Goal: Task Accomplishment & Management: Manage account settings

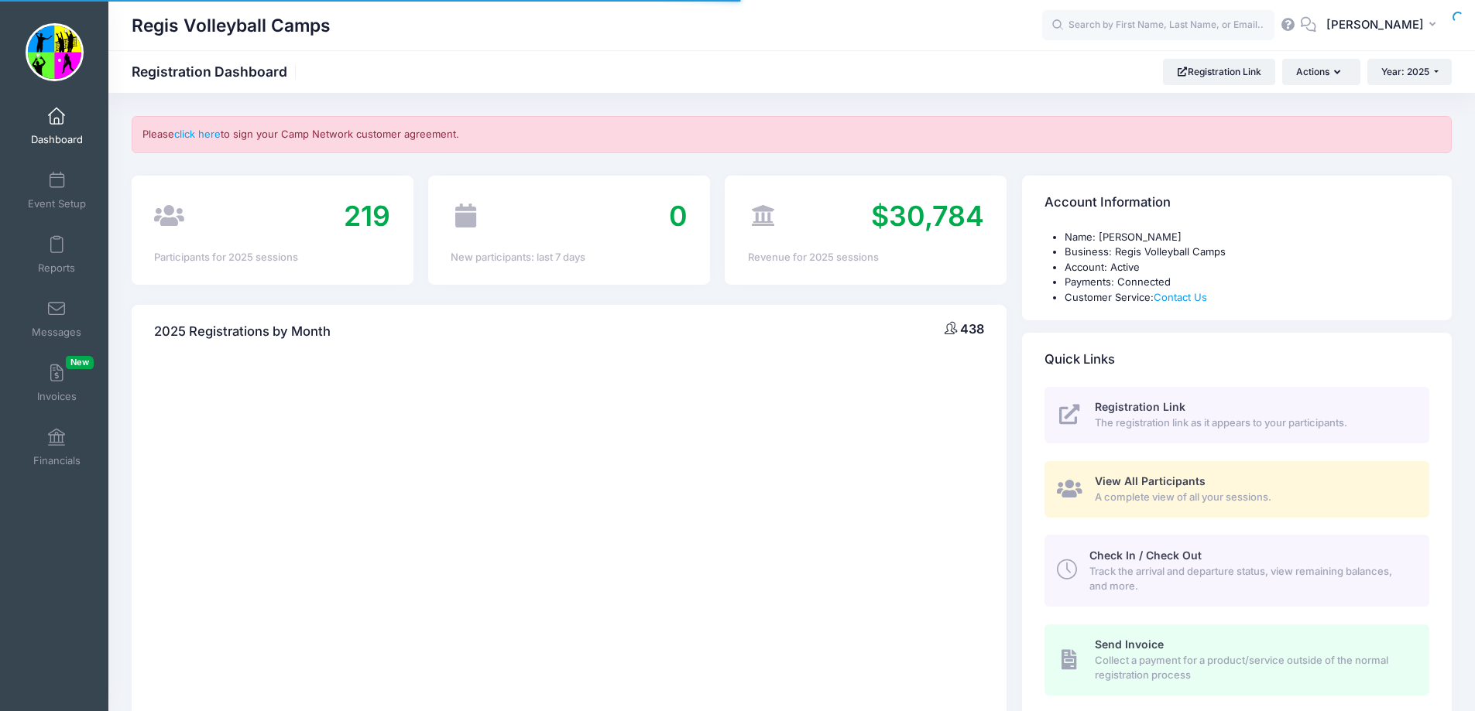
select select
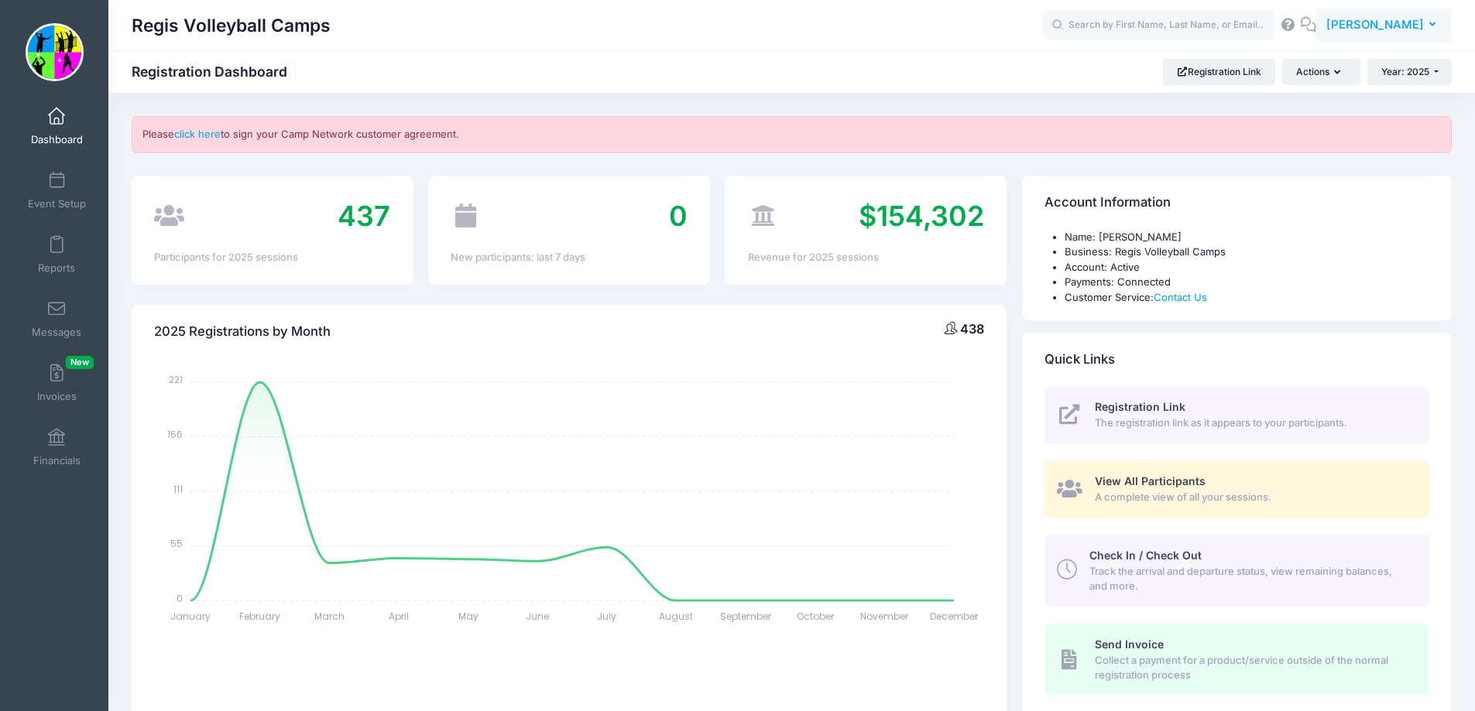
click at [1392, 29] on span "[PERSON_NAME]" at bounding box center [1375, 24] width 98 height 17
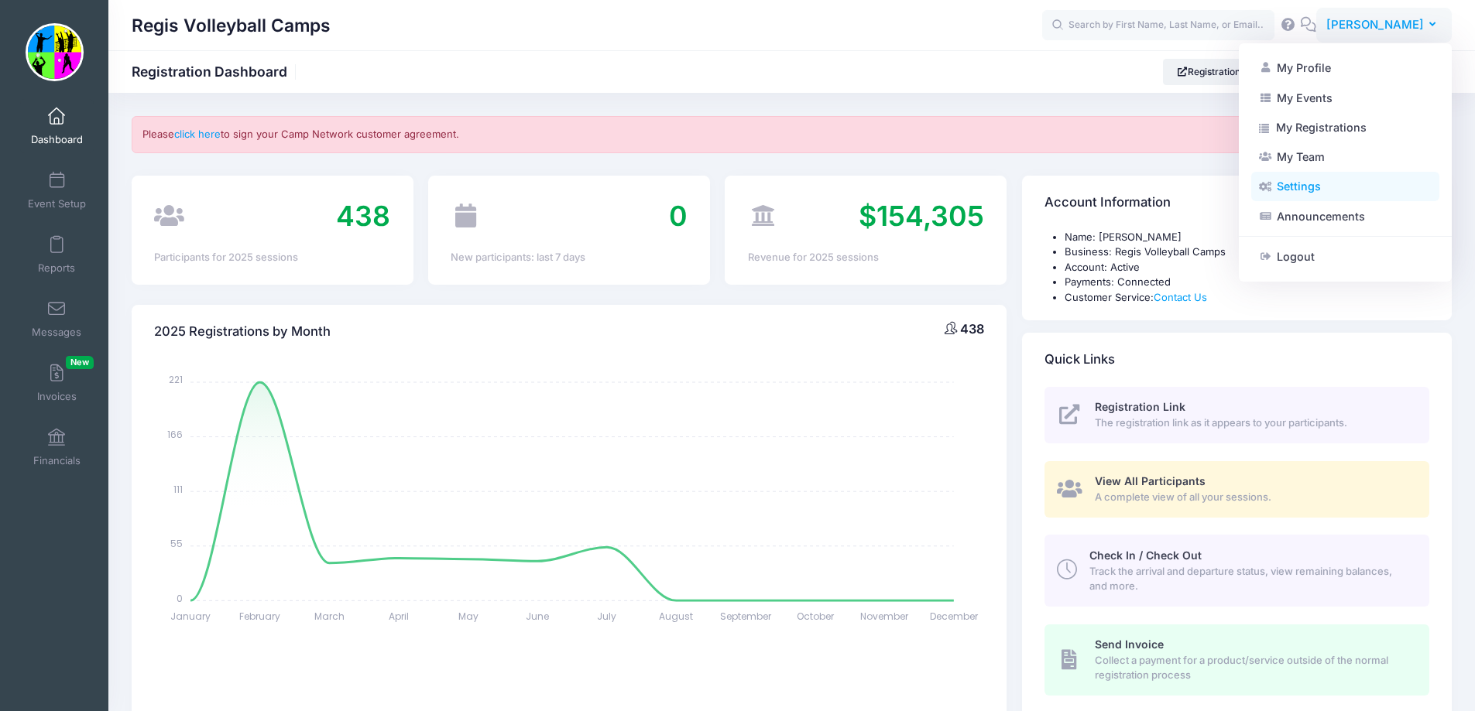
click at [1317, 187] on link "Settings" at bounding box center [1345, 186] width 188 height 29
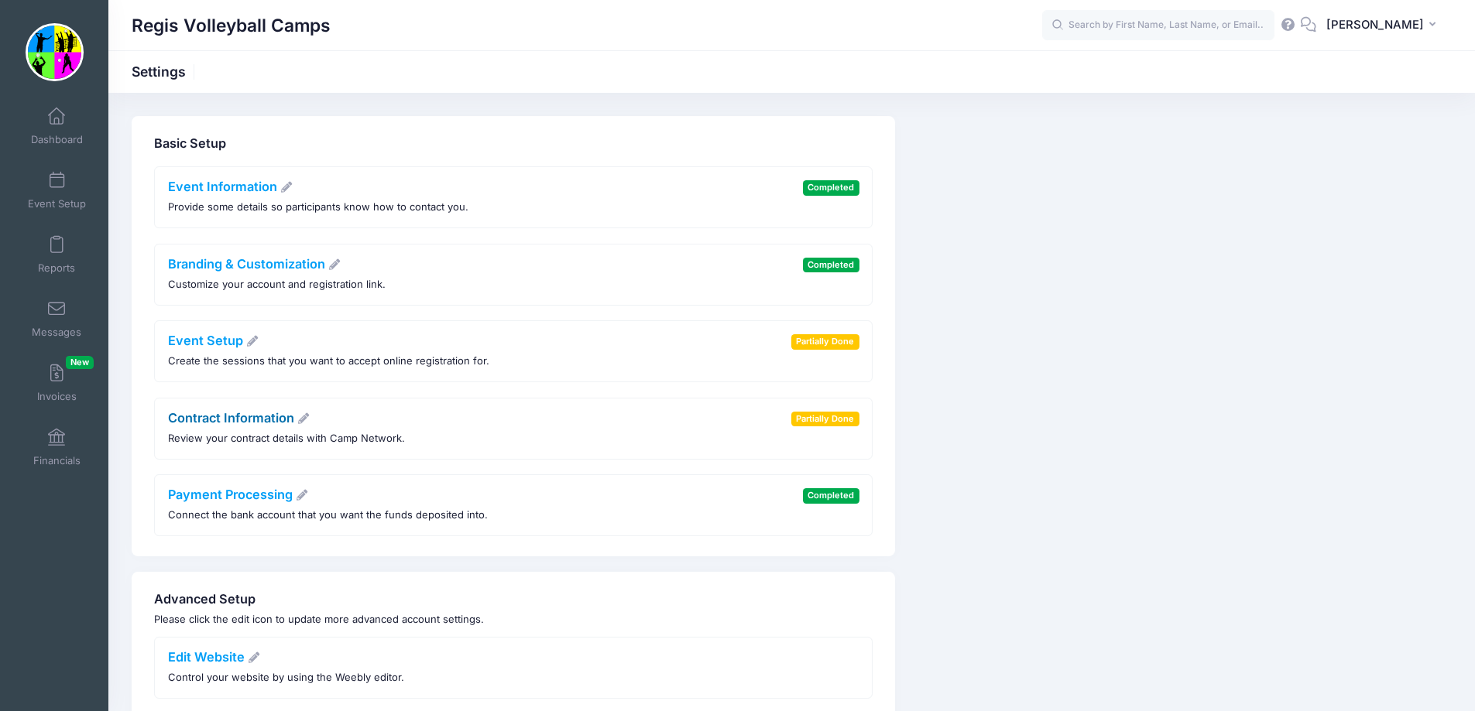
click at [213, 420] on link "Contract Information" at bounding box center [239, 417] width 142 height 15
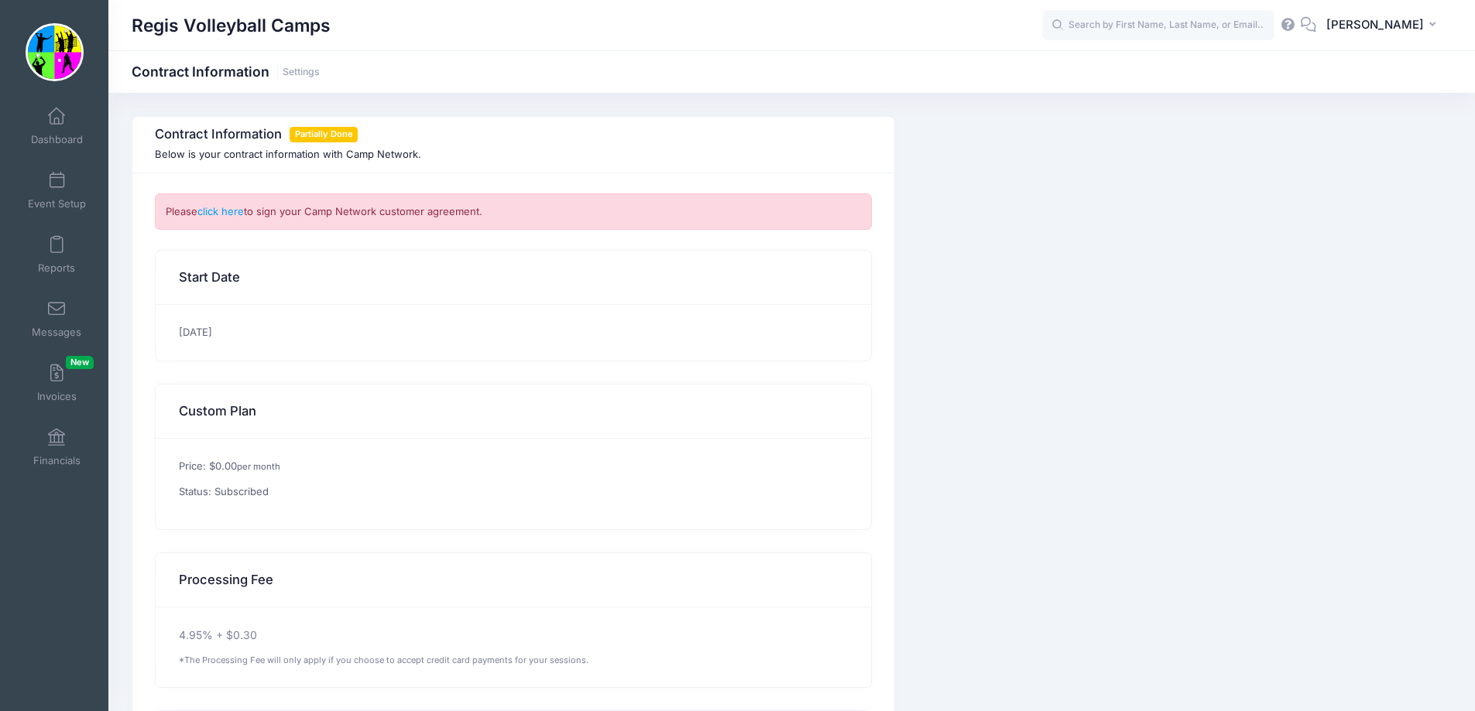
drag, startPoint x: 310, startPoint y: 70, endPoint x: 388, endPoint y: 142, distance: 105.8
click at [309, 70] on link "Settings" at bounding box center [301, 73] width 37 height 12
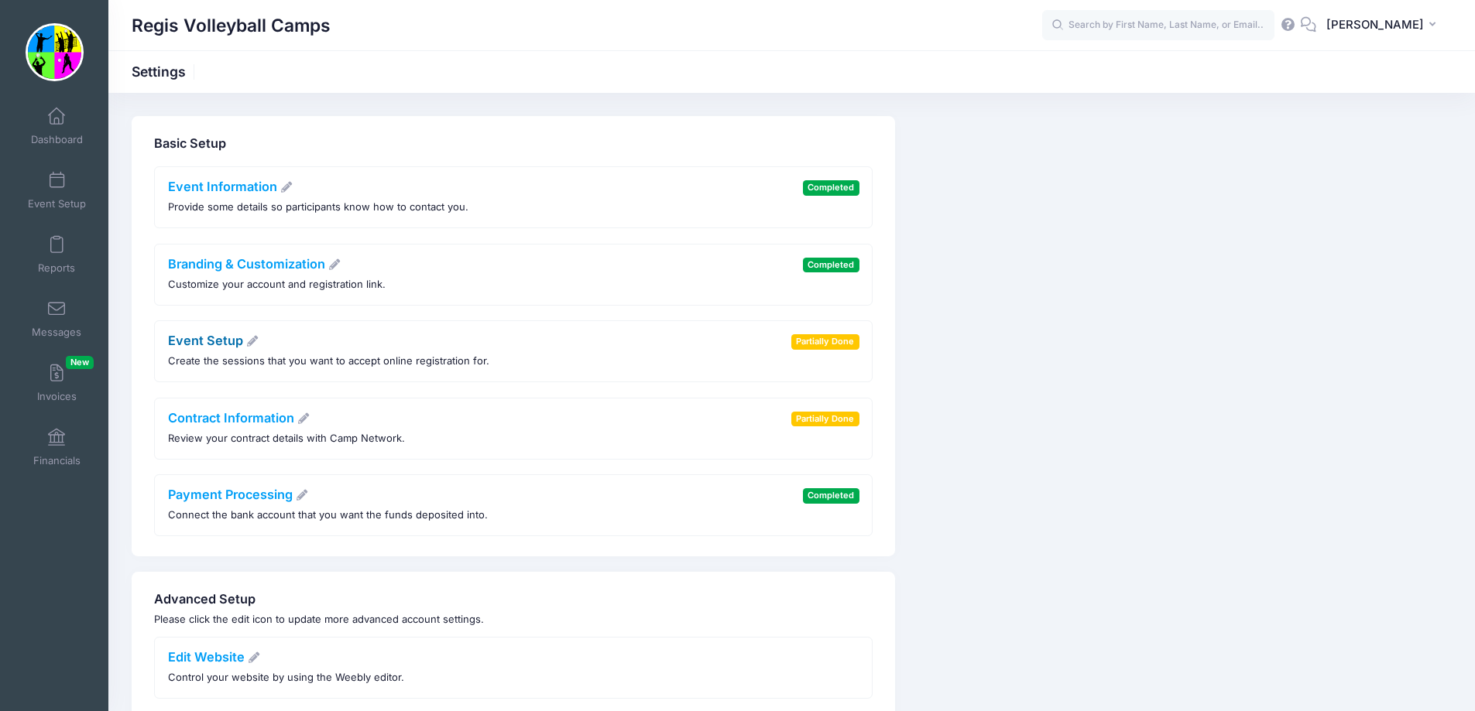
click at [191, 344] on link "Event Setup" at bounding box center [213, 340] width 91 height 15
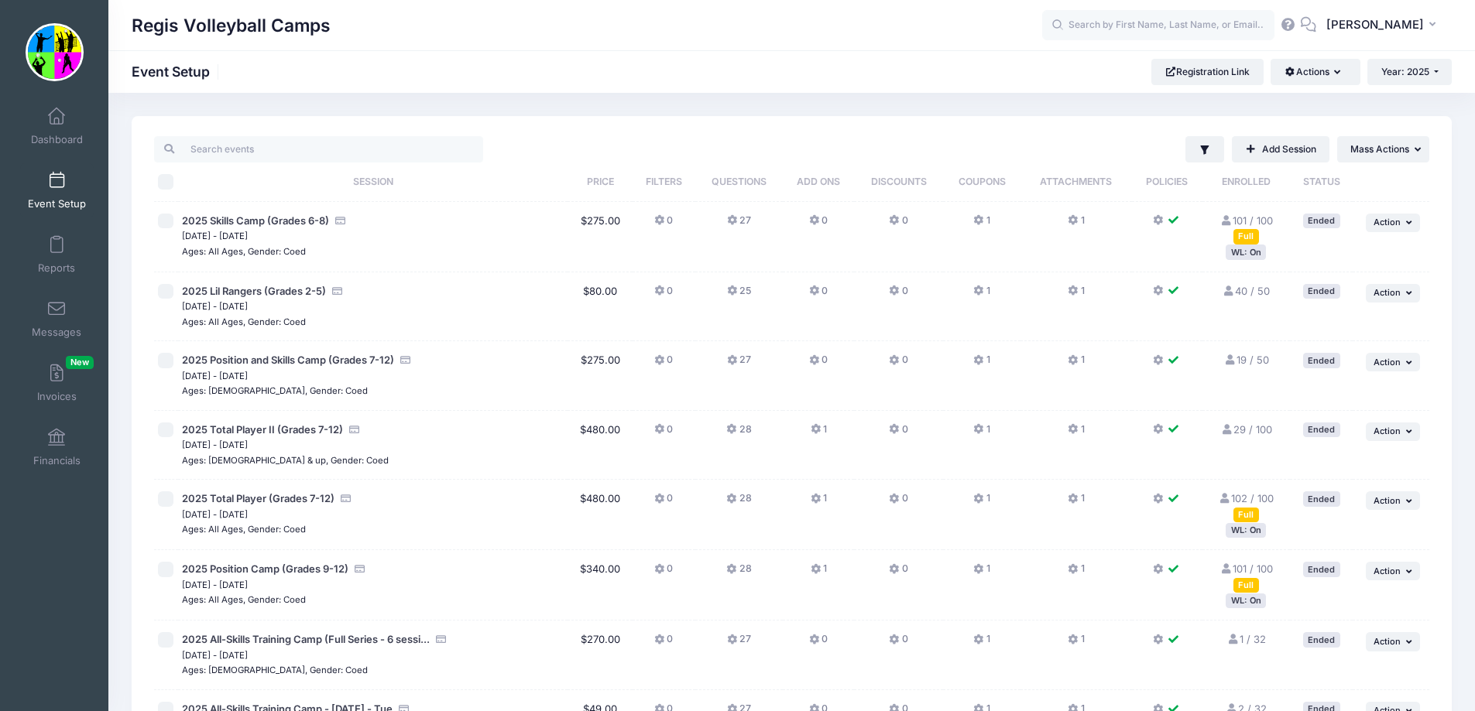
click at [57, 183] on span at bounding box center [57, 181] width 0 height 17
click at [57, 373] on span at bounding box center [57, 373] width 0 height 17
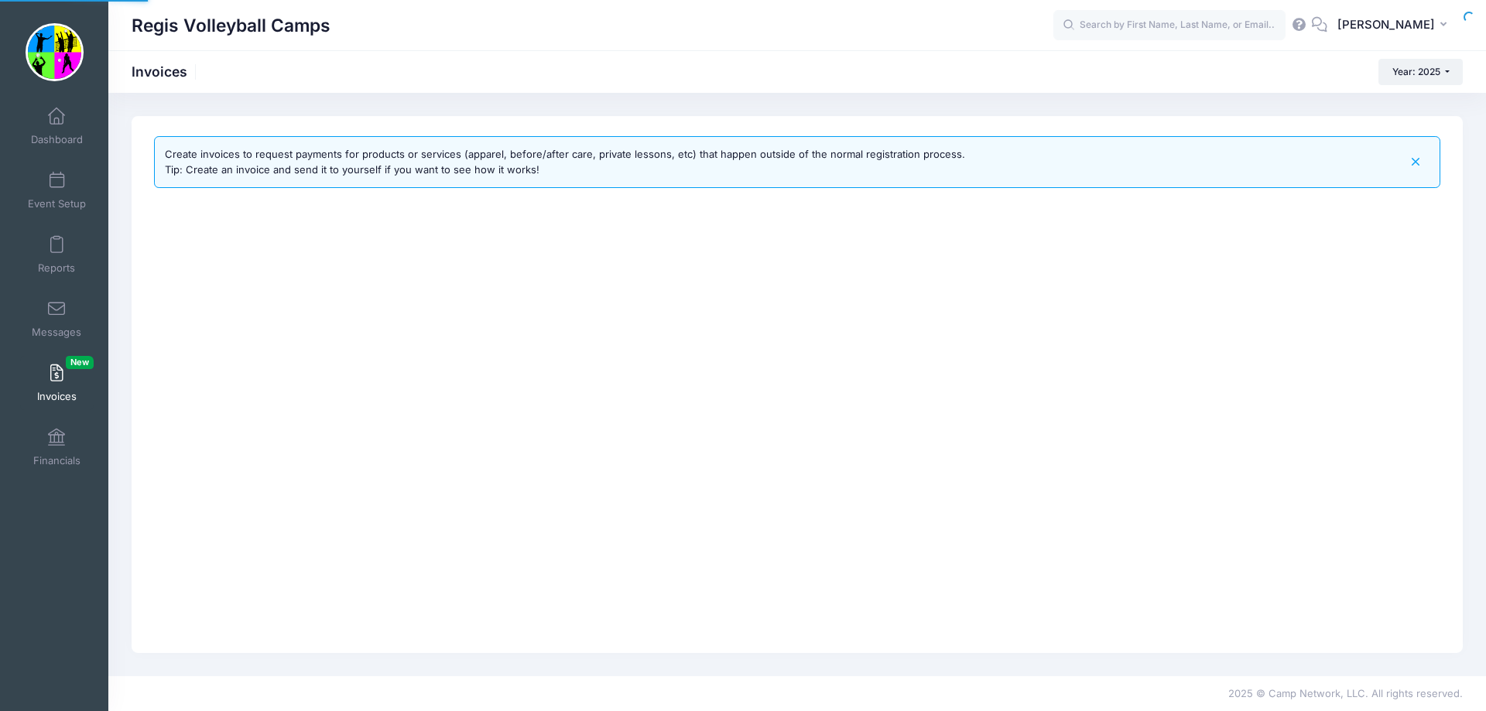
select select
